Goal: Contribute content

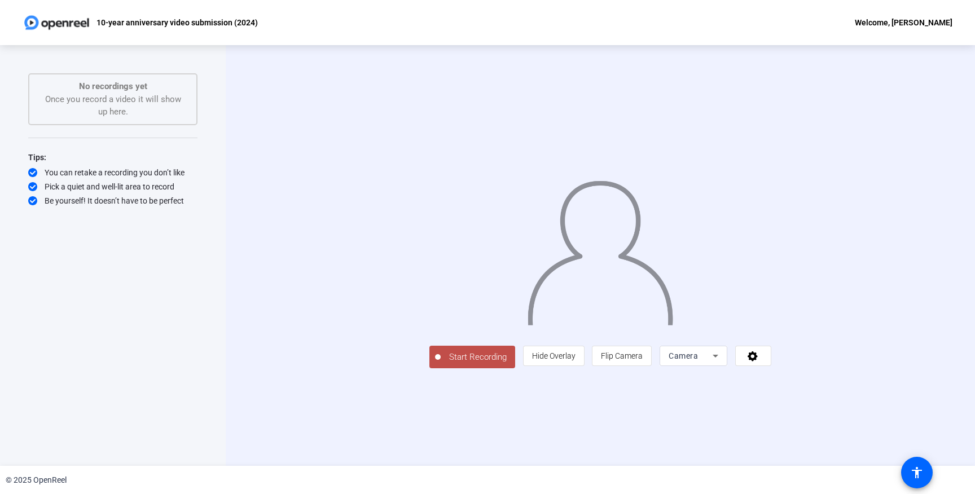
click at [441, 364] on span "Start Recording" at bounding box center [478, 357] width 74 height 13
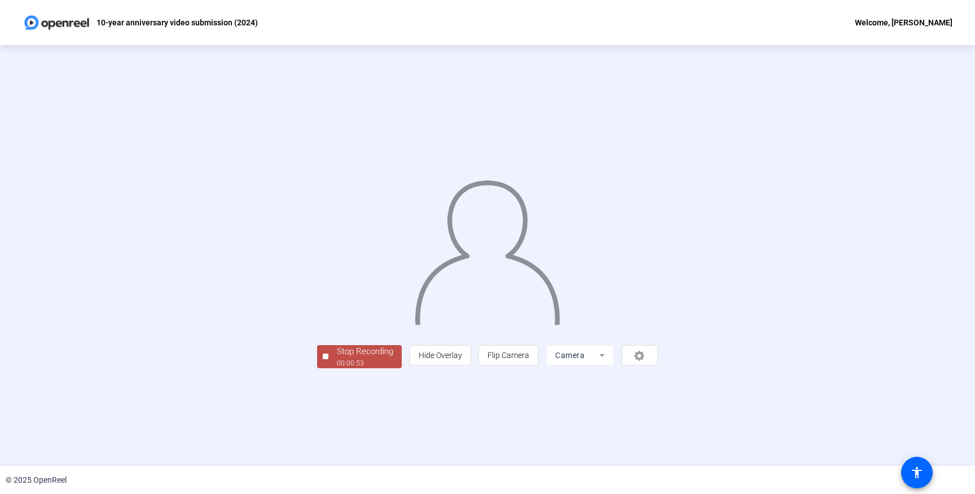
click at [337, 368] on div "00:00:53" at bounding box center [365, 363] width 56 height 10
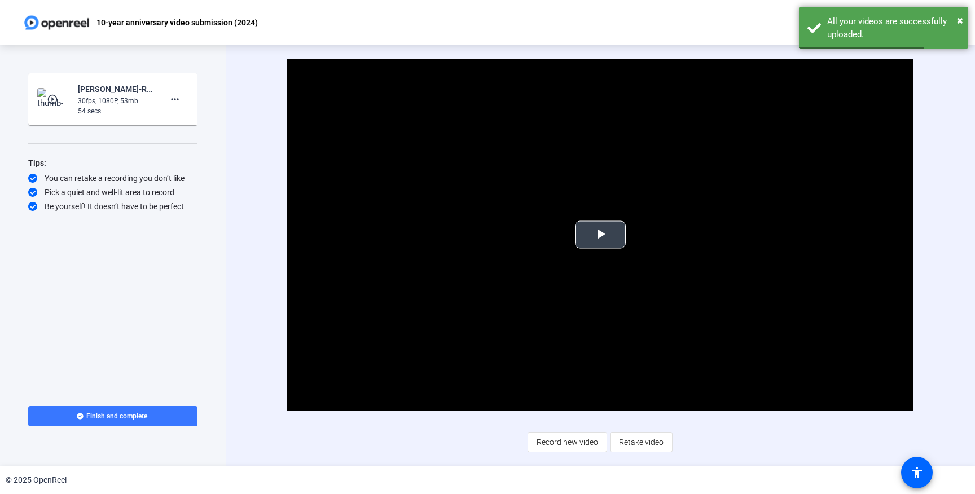
click at [600, 235] on span "Video Player" at bounding box center [600, 235] width 0 height 0
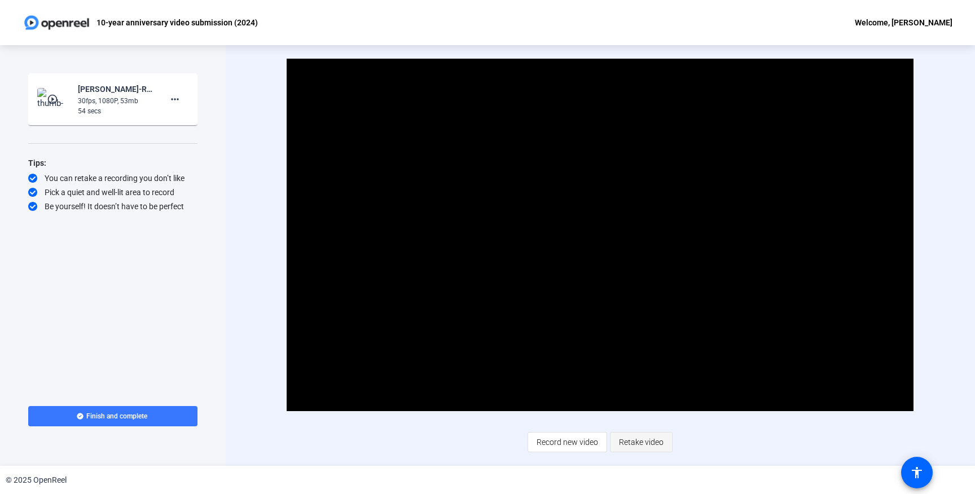
click at [637, 442] on span "Retake video" at bounding box center [641, 441] width 45 height 21
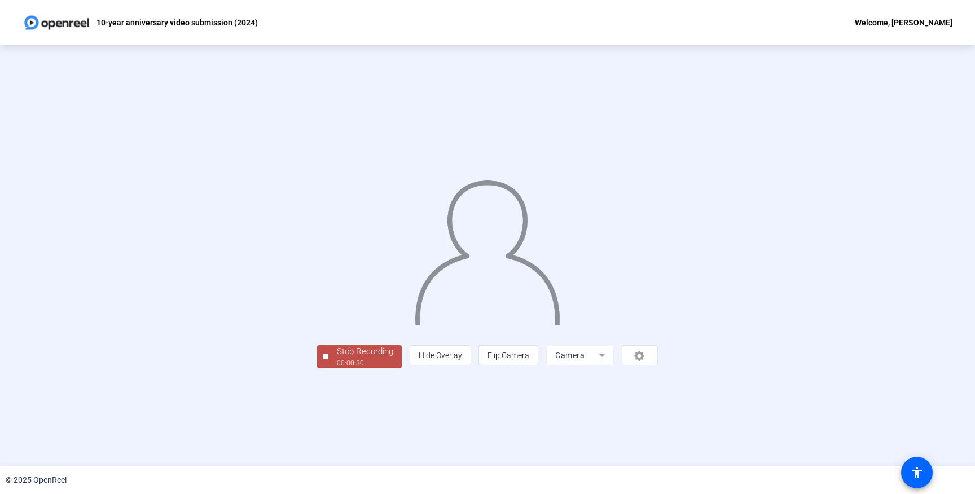
click at [337, 358] on div "Stop Recording" at bounding box center [365, 351] width 56 height 13
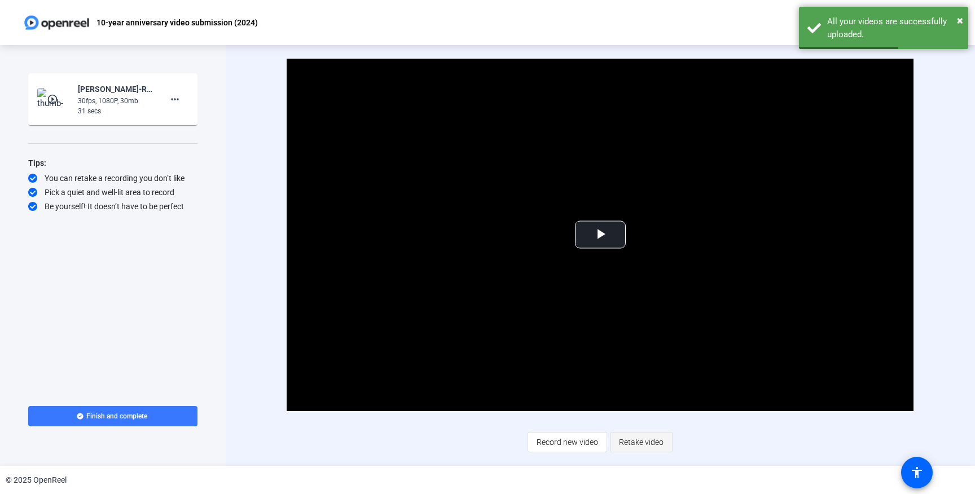
click at [629, 441] on span "Retake video" at bounding box center [641, 441] width 45 height 21
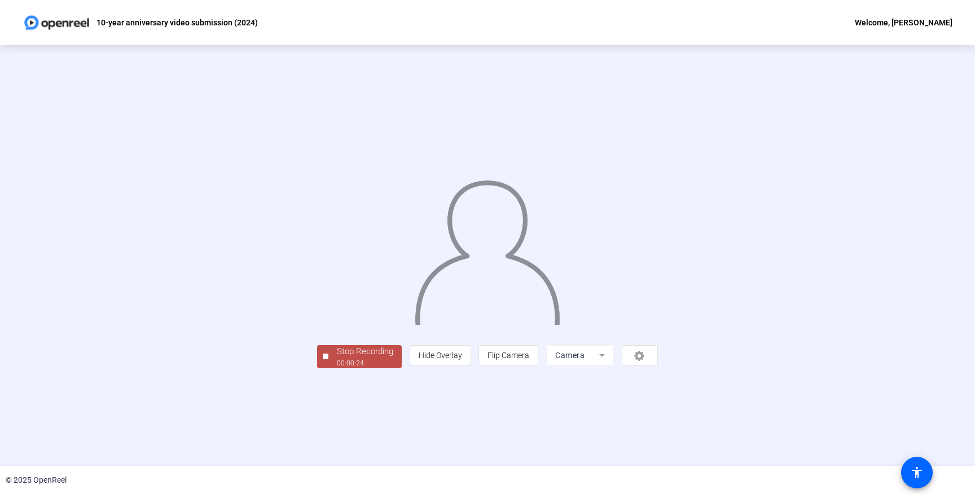
click at [337, 358] on div "Stop Recording" at bounding box center [365, 351] width 56 height 13
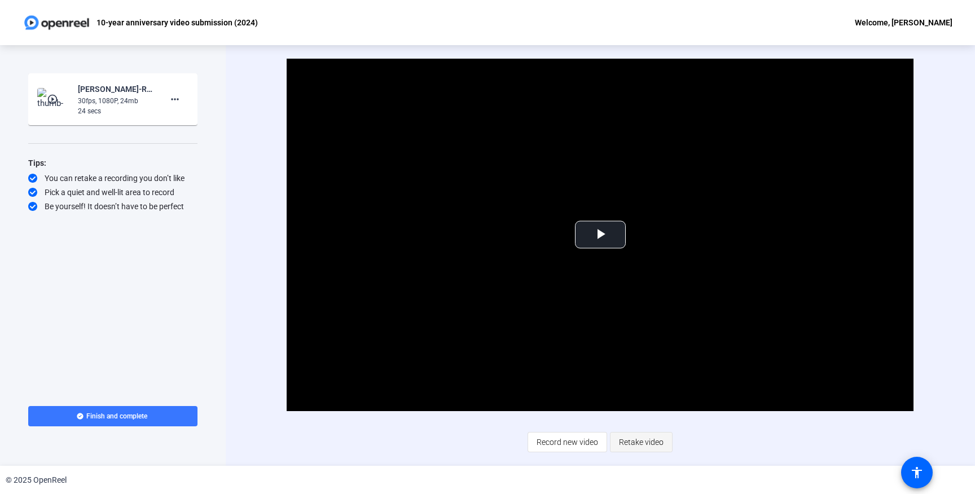
click at [642, 441] on span "Retake video" at bounding box center [641, 441] width 45 height 21
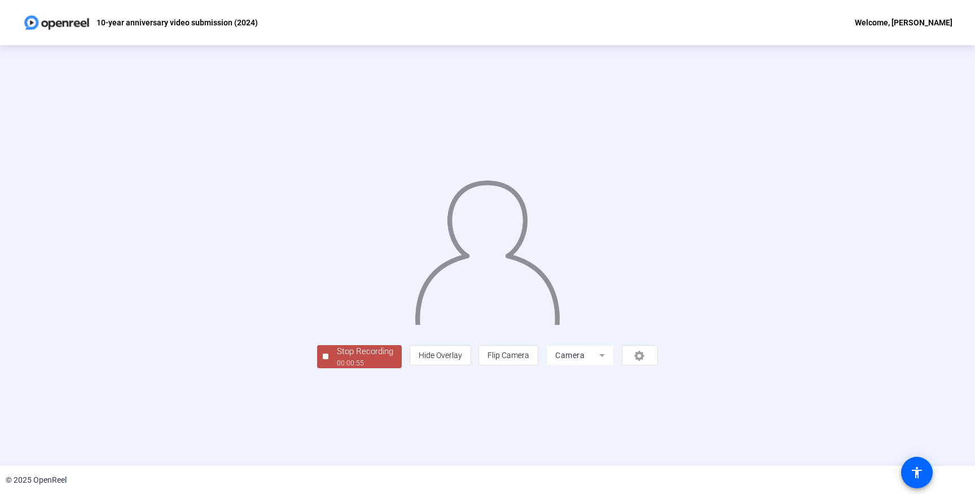
click at [337, 368] on div "00:00:55" at bounding box center [365, 363] width 56 height 10
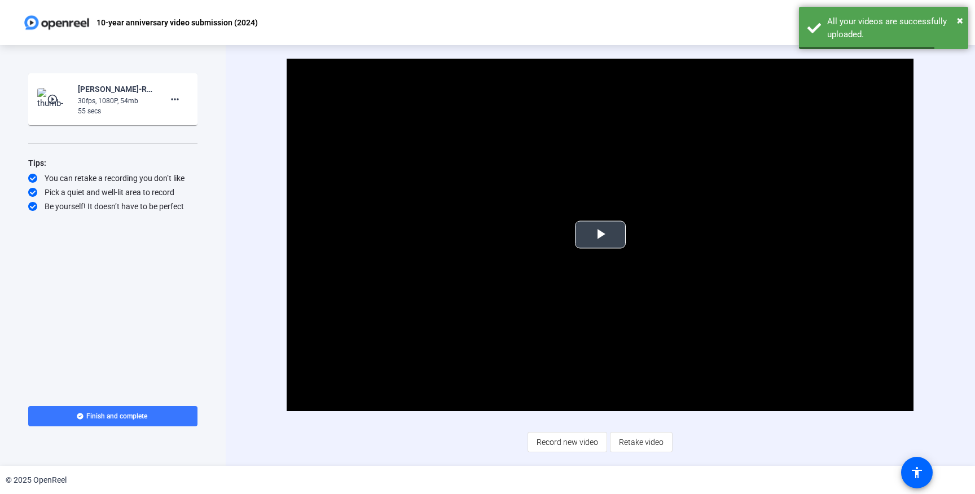
click at [600, 235] on span "Video Player" at bounding box center [600, 235] width 0 height 0
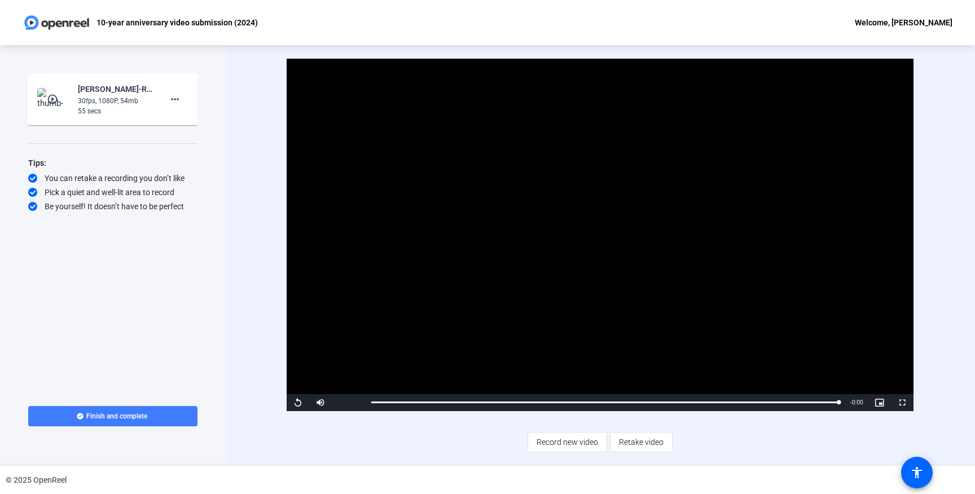
click at [146, 415] on span "Finish and complete" at bounding box center [116, 416] width 61 height 9
